Goal: Find specific page/section: Find specific page/section

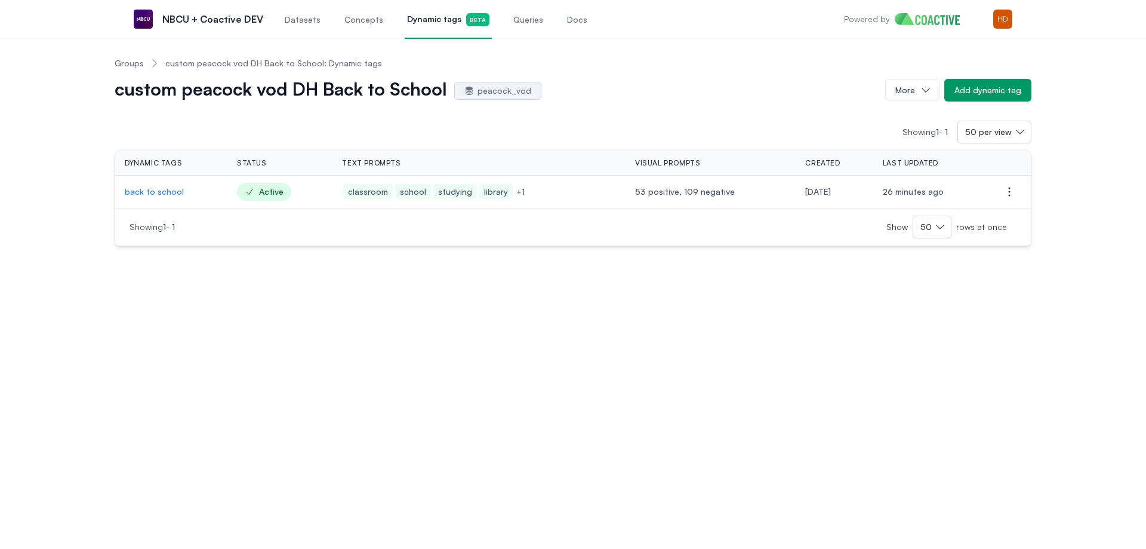
click at [167, 192] on p "back to school" at bounding box center [171, 192] width 93 height 12
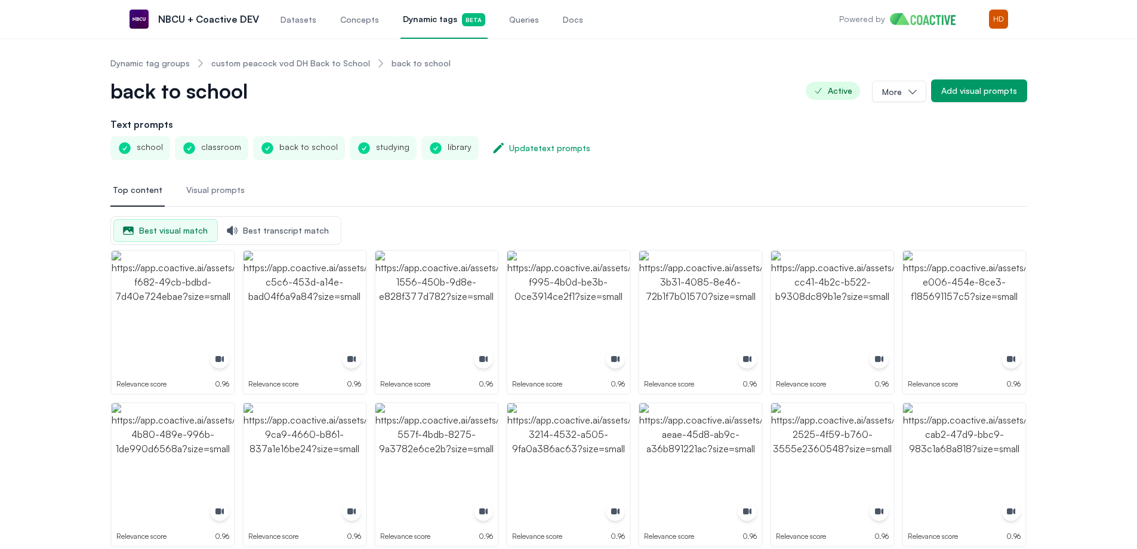
click at [516, 20] on span "Queries" at bounding box center [524, 20] width 30 height 12
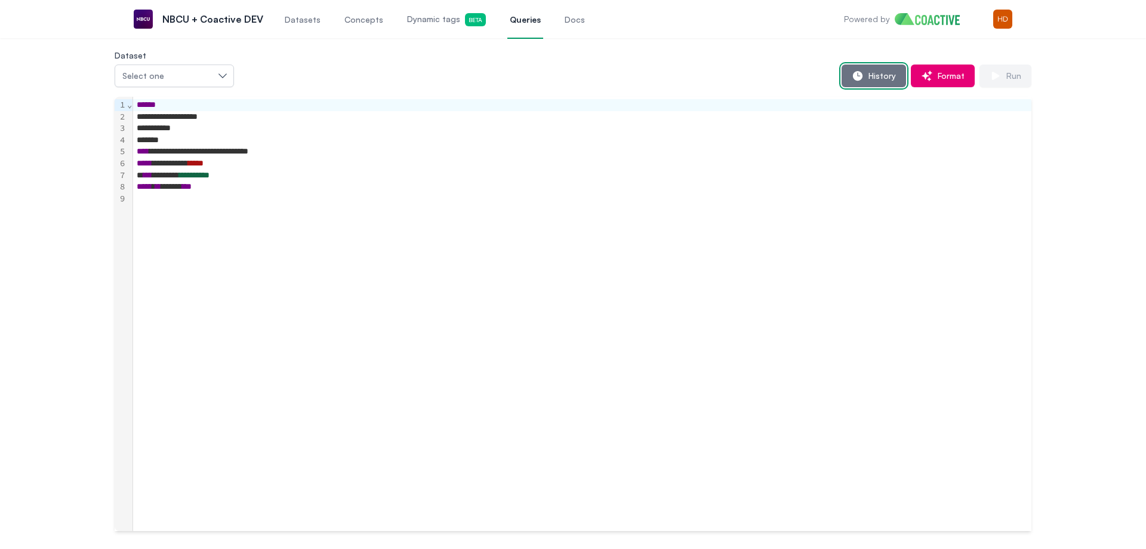
click at [879, 78] on span "History" at bounding box center [880, 76] width 32 height 12
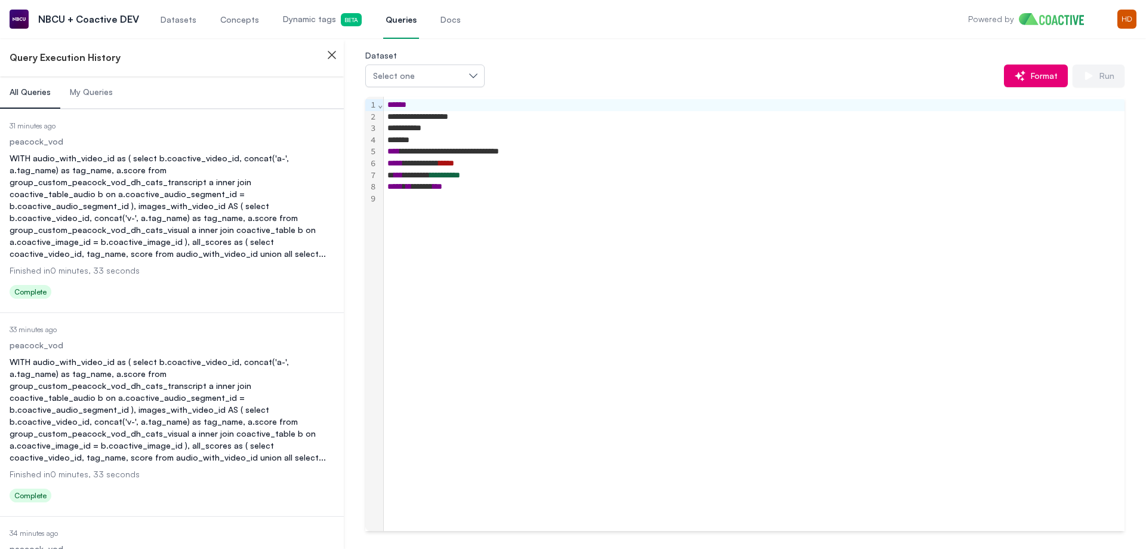
click at [103, 89] on span "My Queries" at bounding box center [91, 92] width 43 height 12
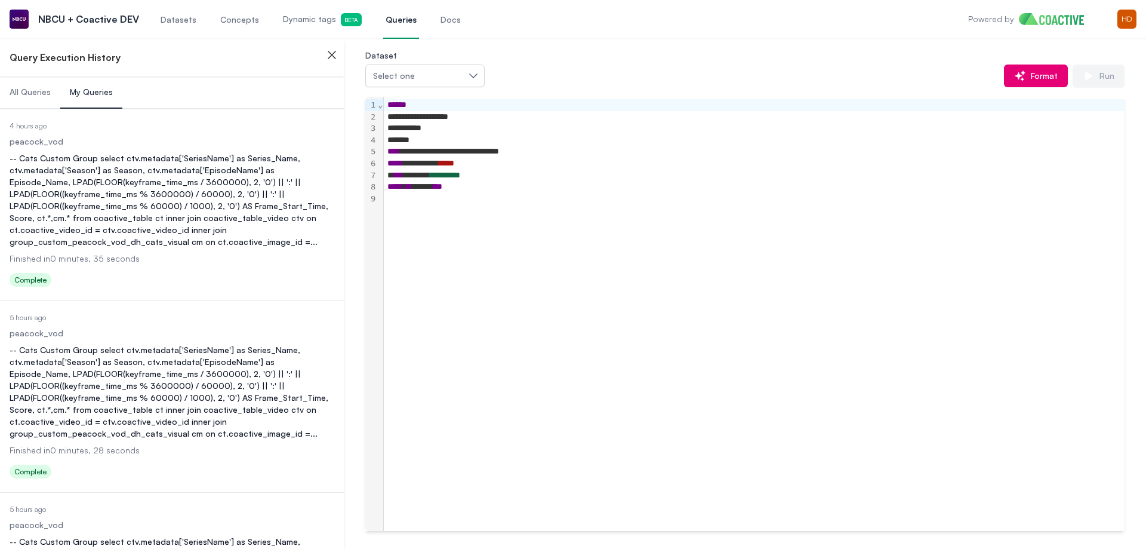
click at [132, 155] on div "-- Cats Custom Group select ctv.metadata['SeriesName'] as Series_Name, ctv.meta…" at bounding box center [172, 200] width 325 height 96
